Goal: Transaction & Acquisition: Purchase product/service

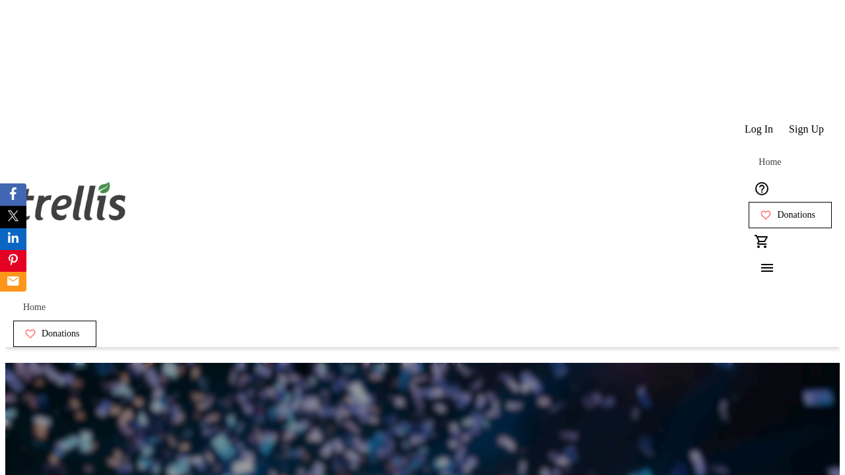
click at [807, 123] on span "Sign Up" at bounding box center [806, 129] width 35 height 12
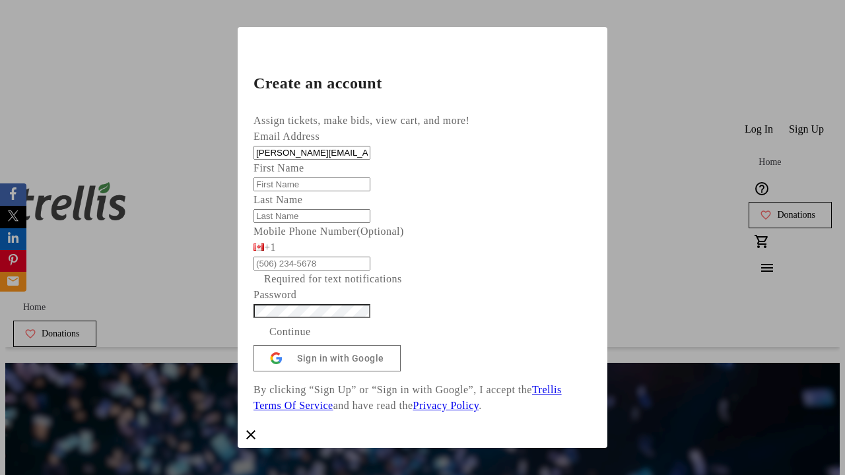
type input "[PERSON_NAME][EMAIL_ADDRESS][DOMAIN_NAME]"
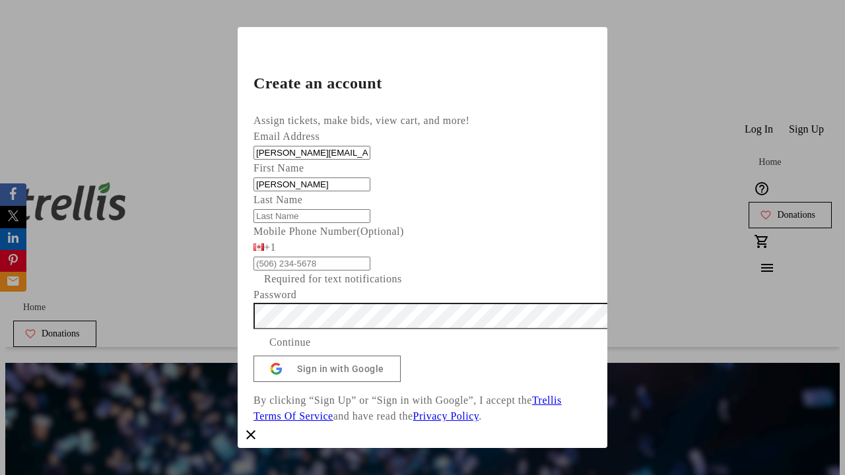
type input "[PERSON_NAME]"
click at [311, 350] on span "Continue" at bounding box center [290, 343] width 42 height 16
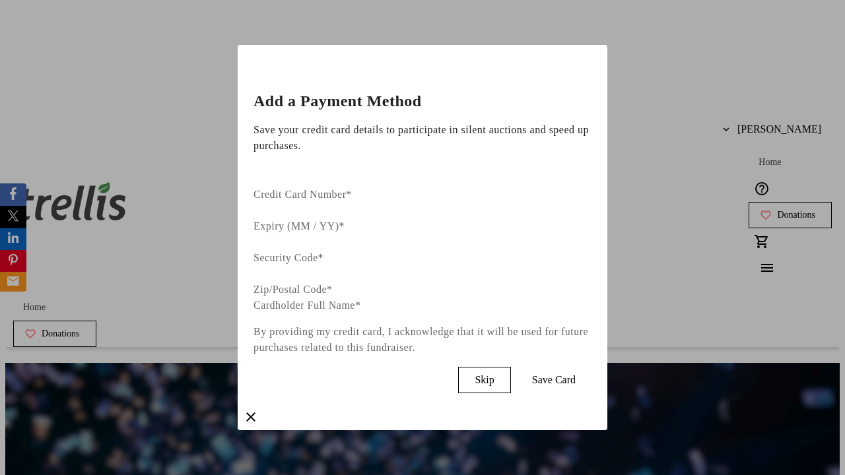
click at [494, 374] on span "Skip" at bounding box center [483, 380] width 19 height 12
click at [777, 210] on span "Donations" at bounding box center [796, 215] width 38 height 11
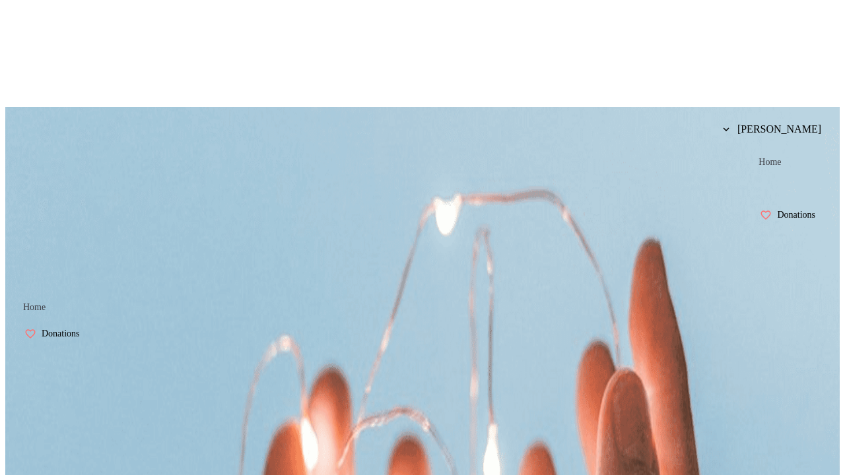
select select "CA"
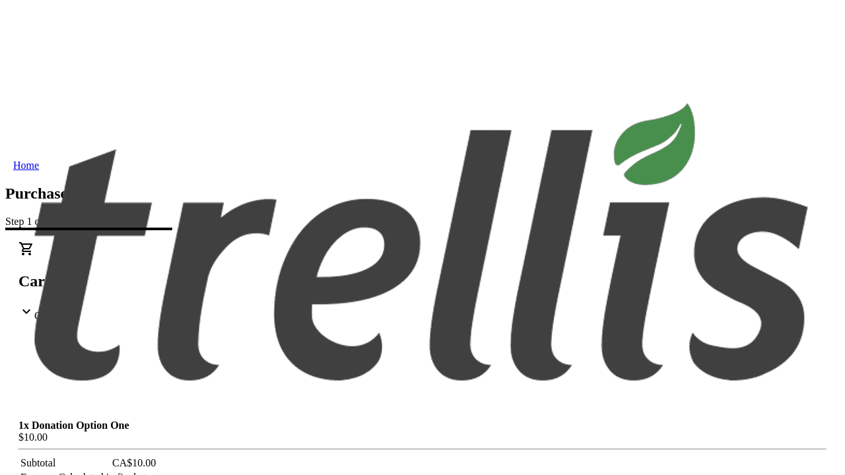
type input "[STREET_ADDRESS][PERSON_NAME]"
type input "Kelowna"
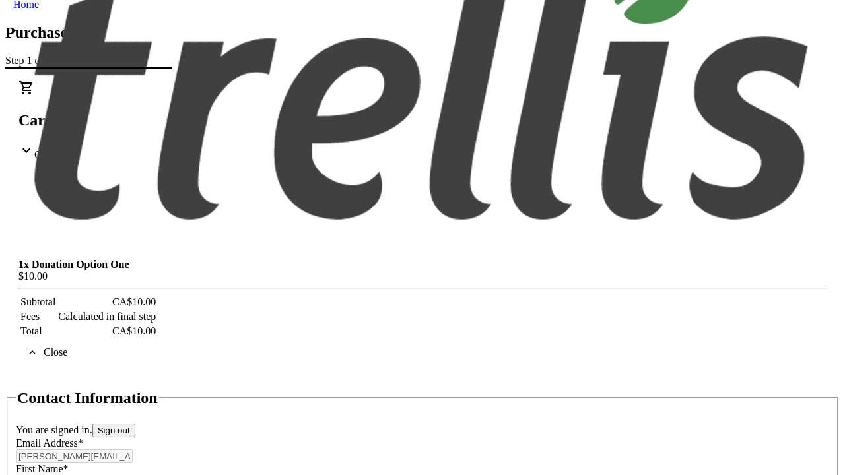
select select "BC"
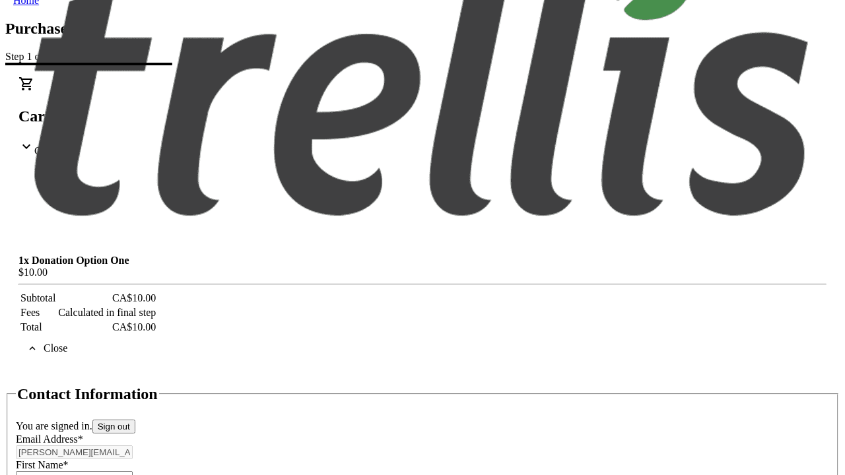
type input "Kelowna"
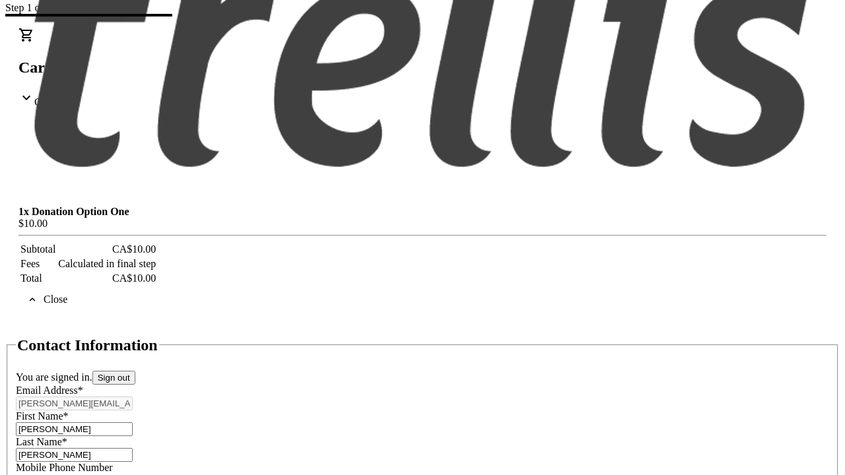
type input "V1Y 0C2"
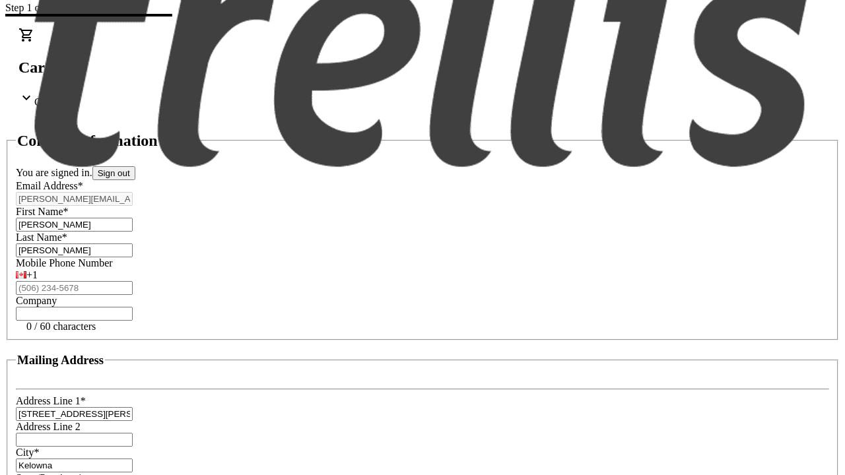
scroll to position [61, 0]
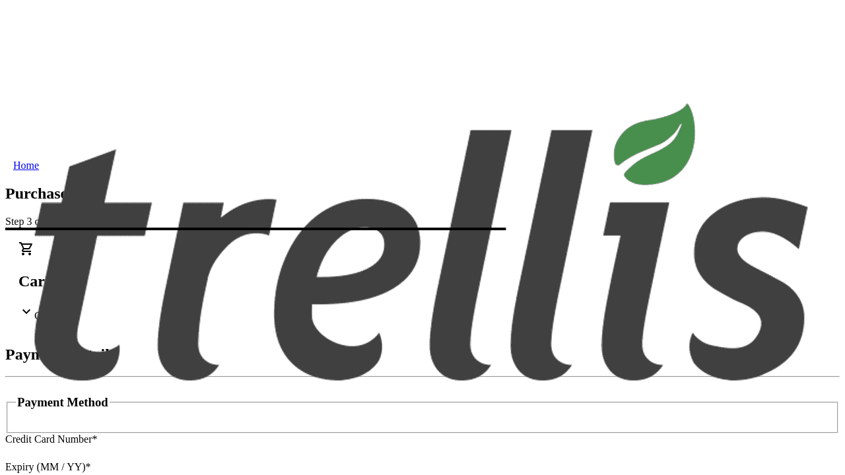
type input "V1Y 0C2"
